Goal: Navigation & Orientation: Go to known website

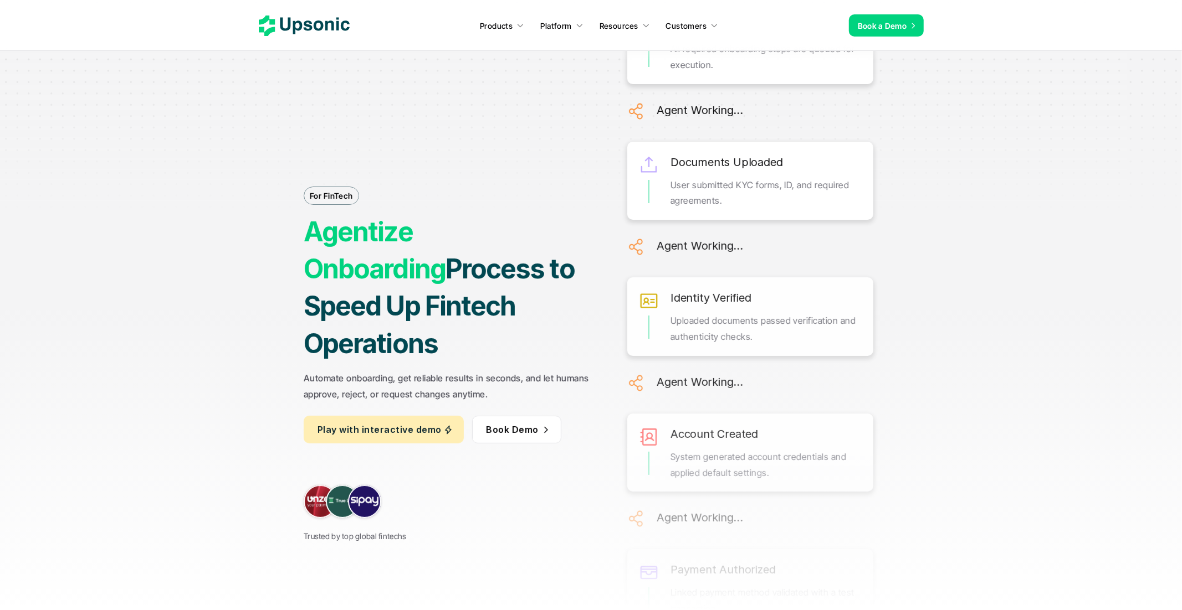
click at [332, 17] on icon at bounding box center [304, 26] width 91 height 20
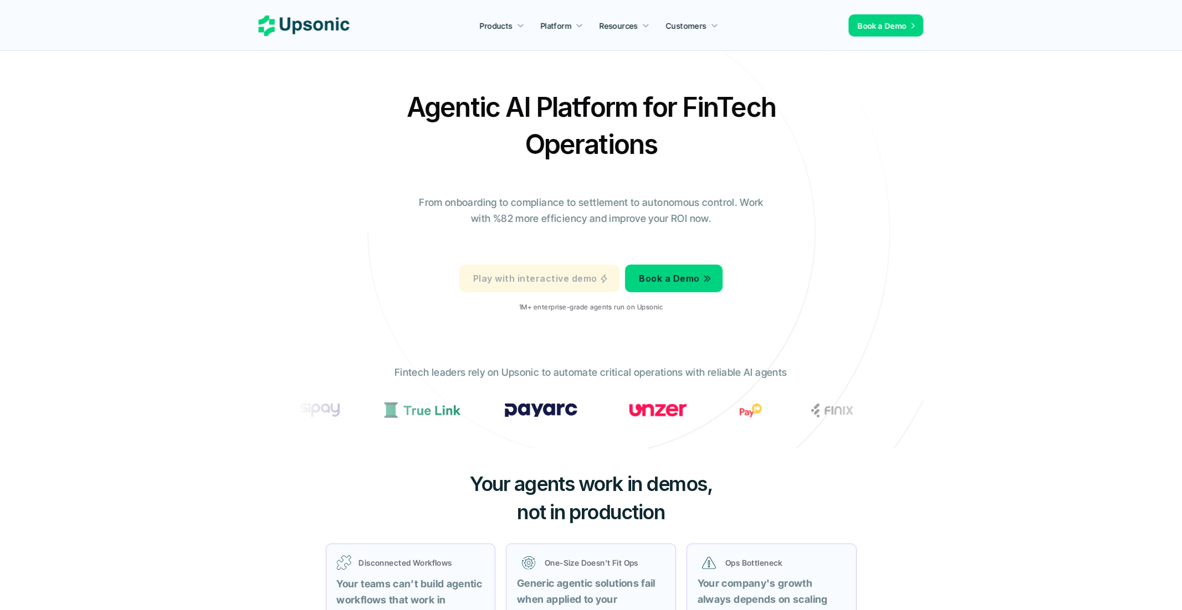
click at [550, 271] on p "Play with interactive demo" at bounding box center [535, 279] width 124 height 16
